Goal: Task Accomplishment & Management: Manage account settings

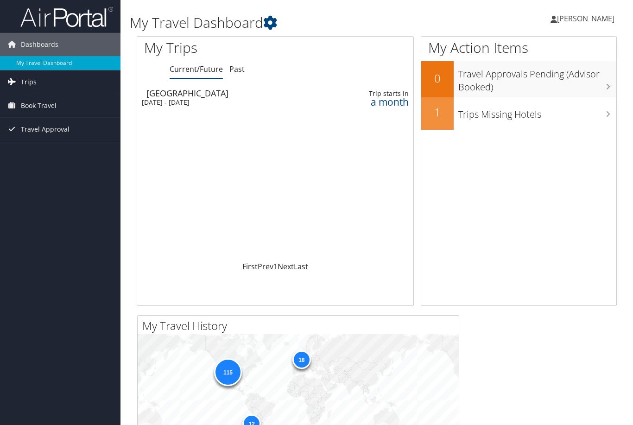
click at [28, 82] on span "Trips" at bounding box center [29, 81] width 16 height 23
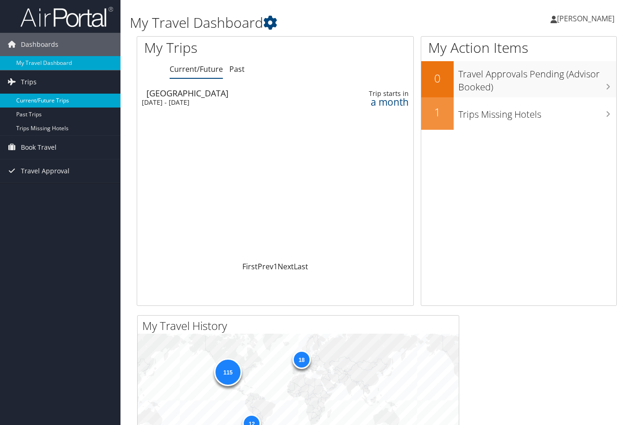
click at [52, 103] on link "Current/Future Trips" at bounding box center [60, 101] width 121 height 14
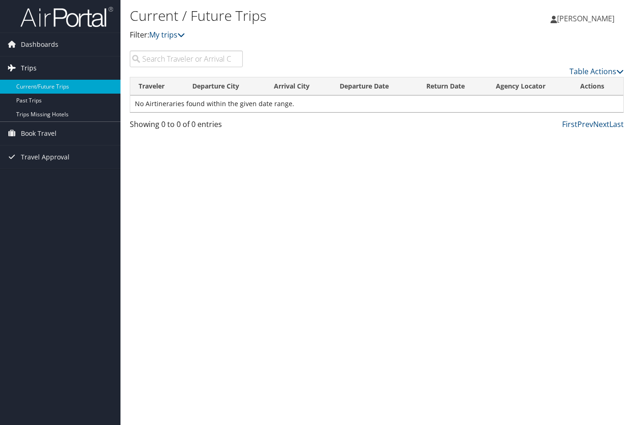
click at [34, 73] on span "Trips" at bounding box center [29, 68] width 16 height 23
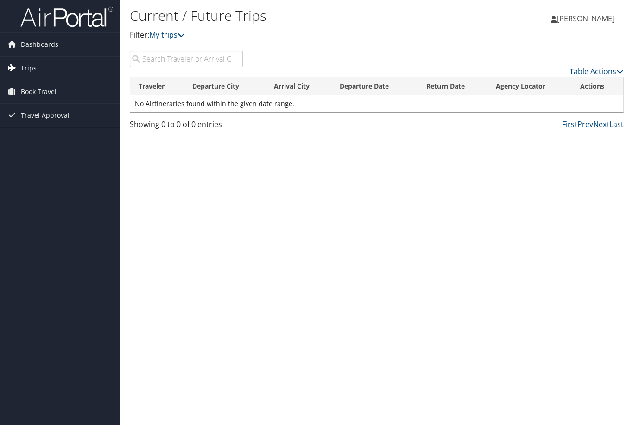
click at [24, 68] on span "Trips" at bounding box center [29, 68] width 16 height 23
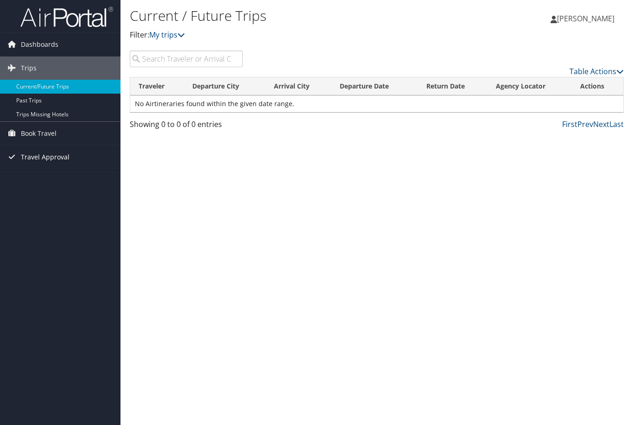
click at [43, 159] on span "Travel Approval" at bounding box center [45, 157] width 49 height 23
click at [37, 188] on link "Approved Trips" at bounding box center [60, 190] width 121 height 14
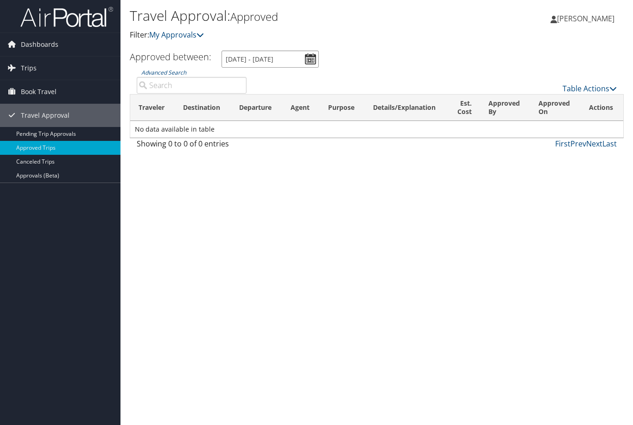
click at [313, 60] on input "8/5/2025 - 9/5/2025" at bounding box center [270, 59] width 97 height 17
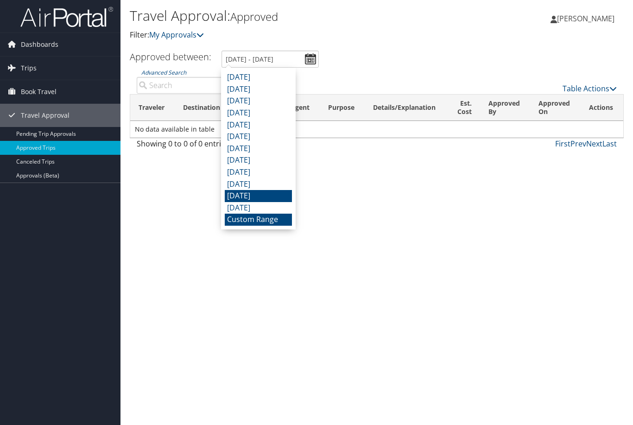
click at [269, 197] on li "October 2024" at bounding box center [258, 196] width 67 height 12
type input "10/1/2024 - 10/31/2024"
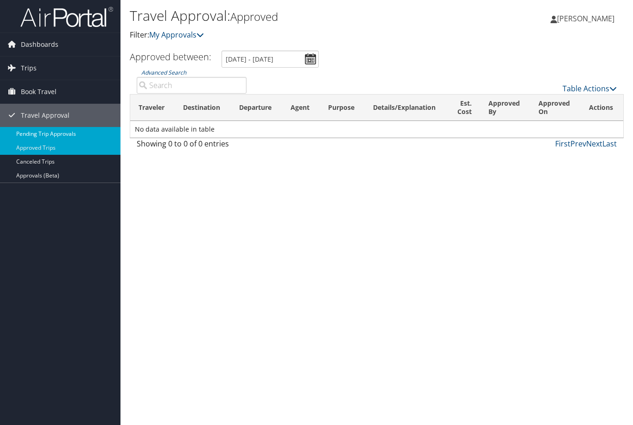
click at [42, 134] on link "Pending Trip Approvals" at bounding box center [60, 134] width 121 height 14
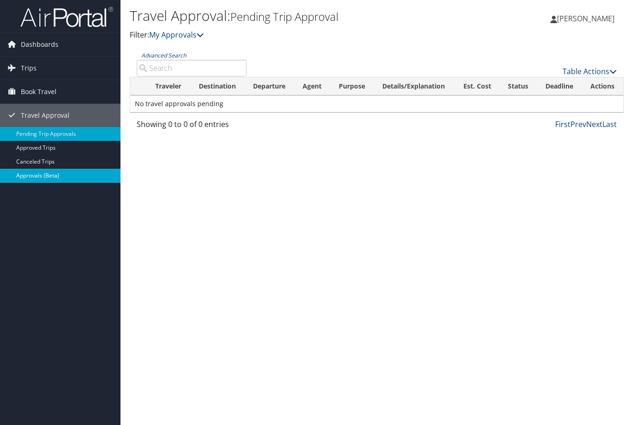
click at [24, 178] on link "Approvals (Beta)" at bounding box center [60, 176] width 121 height 14
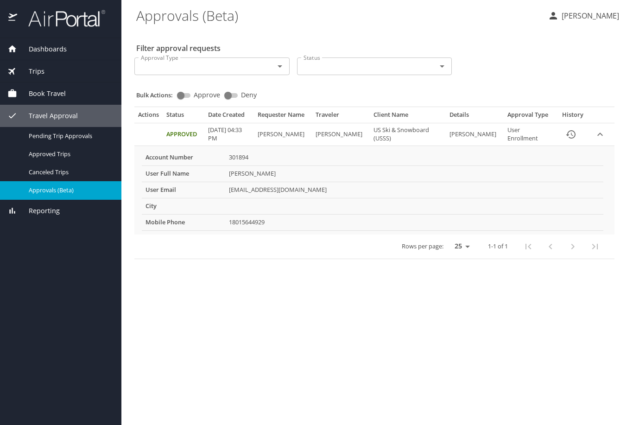
click at [43, 76] on div "Trips" at bounding box center [60, 71] width 121 height 22
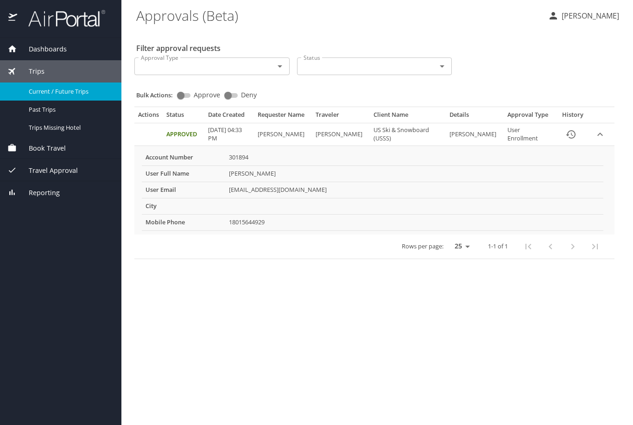
click at [45, 93] on span "Current / Future Trips" at bounding box center [70, 91] width 82 height 9
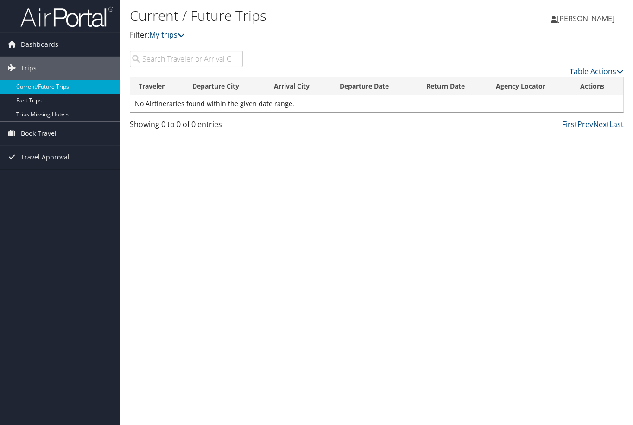
click at [227, 61] on input "search" at bounding box center [186, 59] width 113 height 17
click at [181, 40] on link "My trips" at bounding box center [167, 35] width 36 height 10
click at [364, 102] on td "No Airtineraries found within the given date range." at bounding box center [376, 104] width 493 height 17
click at [620, 74] on icon at bounding box center [620, 71] width 7 height 7
click at [528, 181] on div at bounding box center [316, 212] width 633 height 425
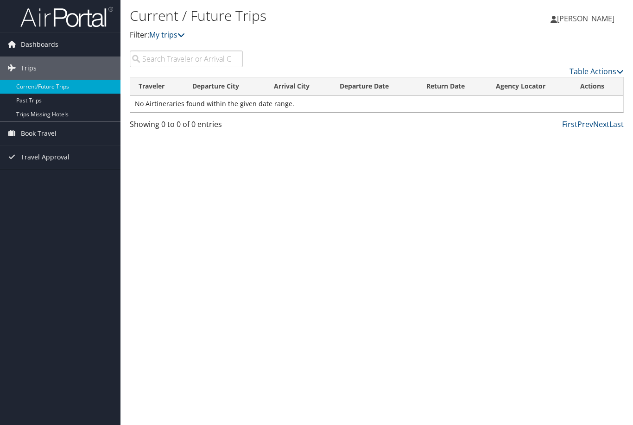
click at [413, 45] on div "Current / Future Trips Filter: My trips" at bounding box center [295, 28] width 330 height 46
click at [29, 115] on link "Trips Missing Hotels" at bounding box center [60, 115] width 121 height 14
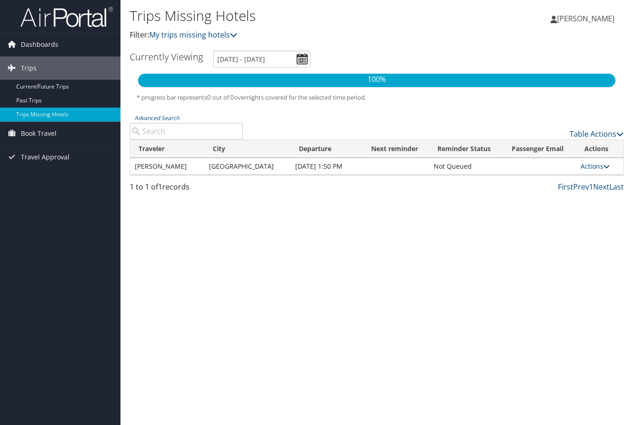
click at [604, 169] on icon at bounding box center [607, 166] width 6 height 6
click at [583, 314] on div "Trips Missing Hotels Filter: My trips missing hotels [PERSON_NAME] [PERSON_NAME…" at bounding box center [377, 212] width 513 height 425
click at [27, 134] on span "Book Travel" at bounding box center [39, 133] width 36 height 23
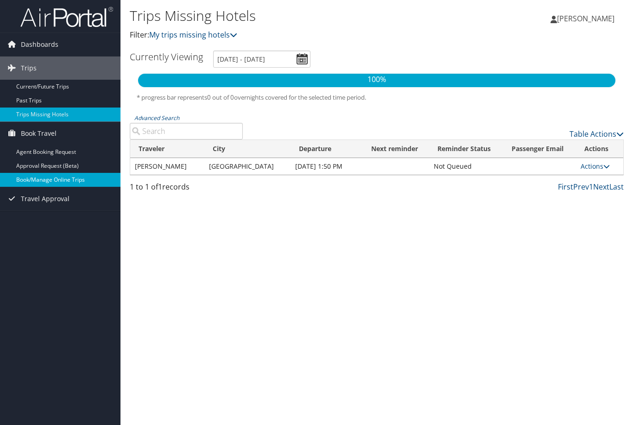
click at [46, 182] on link "Book/Manage Online Trips" at bounding box center [60, 180] width 121 height 14
